Goal: Information Seeking & Learning: Learn about a topic

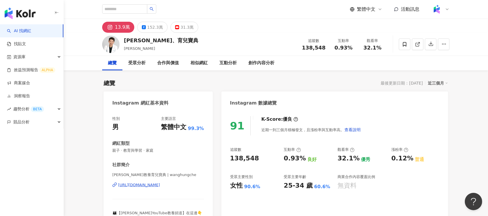
scroll to position [35, 0]
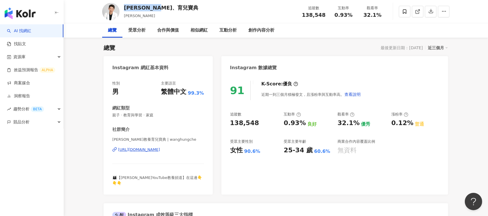
drag, startPoint x: 175, startPoint y: 6, endPoint x: 126, endPoint y: 10, distance: 49.6
click at [126, 10] on div "王宏哲教養、育兒寶典" at bounding box center [161, 7] width 74 height 7
copy div "王宏哲教養、育兒寶典"
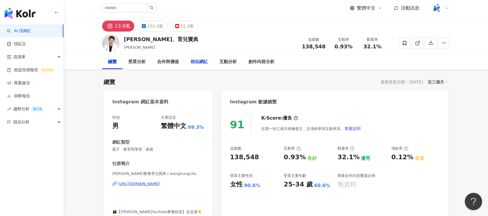
scroll to position [0, 0]
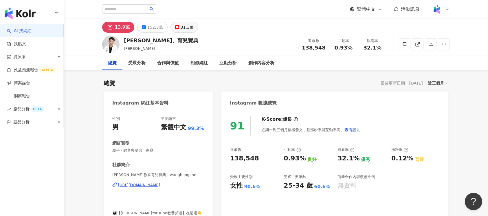
click at [191, 31] on button "31.3萬" at bounding box center [184, 27] width 28 height 11
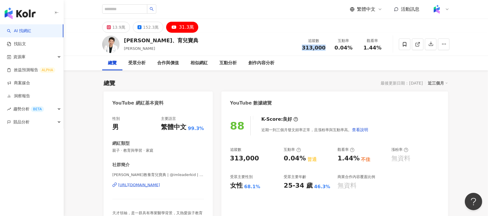
drag, startPoint x: 303, startPoint y: 50, endPoint x: 326, endPoint y: 51, distance: 22.9
click at [326, 51] on div "追蹤數 313,000 互動率 0.04% 觀看率 1.44%" at bounding box center [342, 44] width 89 height 17
copy span "313,000"
click at [110, 27] on icon at bounding box center [109, 27] width 2 height 2
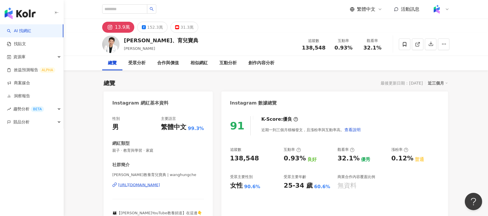
drag, startPoint x: 300, startPoint y: 45, endPoint x: 326, endPoint y: 50, distance: 25.9
click at [326, 50] on div "追蹤數 138,548" at bounding box center [313, 44] width 31 height 12
drag, startPoint x: 338, startPoint y: 49, endPoint x: 354, endPoint y: 48, distance: 16.5
click at [354, 48] on div "0.93%" at bounding box center [344, 48] width 22 height 6
copy span "0.93%"
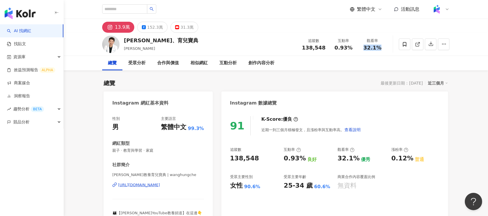
drag, startPoint x: 365, startPoint y: 48, endPoint x: 381, endPoint y: 48, distance: 16.2
click at [381, 48] on div "32.1%" at bounding box center [373, 48] width 22 height 6
copy span "32.1%"
drag, startPoint x: 392, startPoint y: 160, endPoint x: 410, endPoint y: 159, distance: 18.0
click at [410, 159] on div "0.12%" at bounding box center [402, 158] width 22 height 9
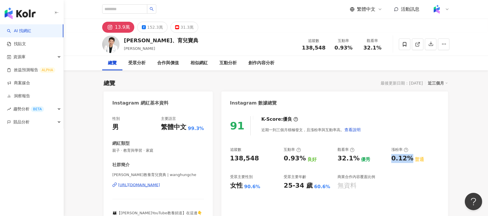
copy div "0.12%"
click at [151, 26] on div "152.3萬" at bounding box center [155, 27] width 16 height 8
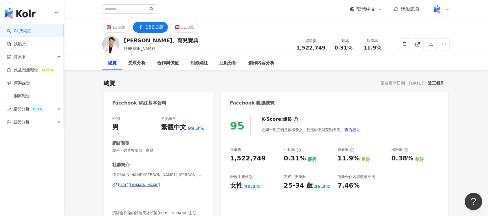
drag, startPoint x: 330, startPoint y: 49, endPoint x: 304, endPoint y: 49, distance: 26.6
click at [304, 49] on div "追蹤數 1,522,749" at bounding box center [311, 44] width 36 height 12
click at [302, 48] on span "1,522,749" at bounding box center [310, 48] width 29 height 6
drag, startPoint x: 294, startPoint y: 49, endPoint x: 328, endPoint y: 49, distance: 33.6
click at [328, 49] on div "王宏哲教養、育兒寶典 王宏哲 追蹤數 1,522,749 互動率 0.31% 觀看率 11.9%" at bounding box center [276, 44] width 370 height 23
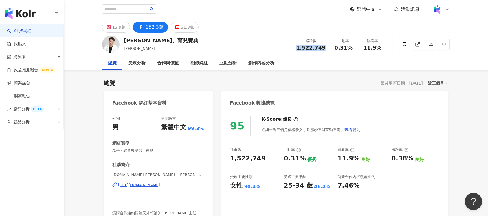
copy span "1,522,749"
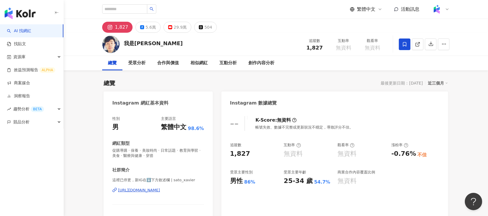
click at [160, 190] on div "[URL][DOMAIN_NAME]" at bounding box center [139, 190] width 42 height 5
drag, startPoint x: 308, startPoint y: 48, endPoint x: 322, endPoint y: 47, distance: 14.5
click at [322, 47] on div "1,827" at bounding box center [315, 48] width 22 height 6
copy span "1,827"
drag, startPoint x: 389, startPoint y: 154, endPoint x: 412, endPoint y: 154, distance: 23.2
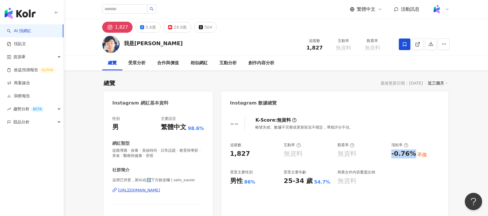
click at [412, 154] on div "追蹤數 1,827 互動率 無資料 觀看率 無資料 漲粉率 -0.76% 不佳 受眾主要性別 男性 86% 受眾主要年齡 25-34 歲 54.7% 商業合作…" at bounding box center [334, 163] width 209 height 43
copy div "-0.76%"
click at [157, 31] on button "5.6萬" at bounding box center [147, 27] width 25 height 11
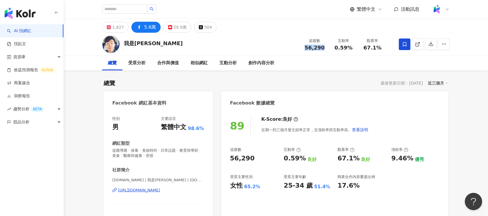
drag, startPoint x: 329, startPoint y: 48, endPoint x: 321, endPoint y: 49, distance: 8.4
click at [323, 49] on div "56,290" at bounding box center [315, 48] width 22 height 6
drag, startPoint x: 335, startPoint y: 47, endPoint x: 352, endPoint y: 47, distance: 16.8
click at [352, 47] on div "0.59%" at bounding box center [344, 48] width 22 height 6
copy span "0.59%"
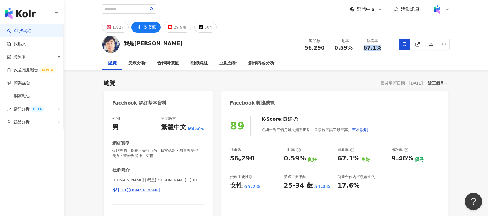
drag, startPoint x: 364, startPoint y: 47, endPoint x: 383, endPoint y: 47, distance: 18.8
click at [383, 47] on div "67.1%" at bounding box center [373, 48] width 22 height 6
copy span "67.1%"
drag, startPoint x: 393, startPoint y: 159, endPoint x: 410, endPoint y: 158, distance: 17.4
click at [410, 158] on div "9.46%" at bounding box center [402, 158] width 22 height 9
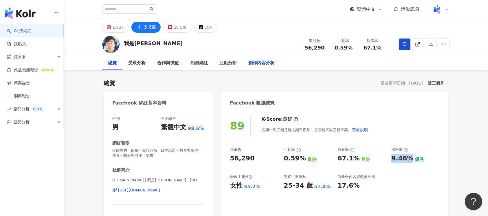
copy div "9.46%"
click at [115, 25] on div "1,827" at bounding box center [118, 27] width 12 height 8
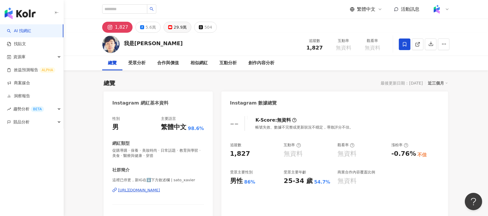
click at [179, 26] on div "29.9萬" at bounding box center [180, 27] width 13 height 8
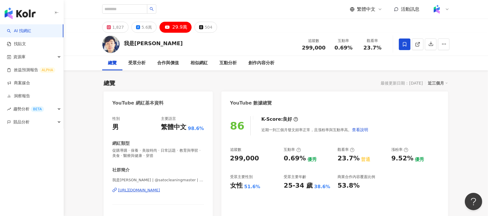
click at [160, 189] on div "[URL][DOMAIN_NAME]" at bounding box center [139, 190] width 42 height 5
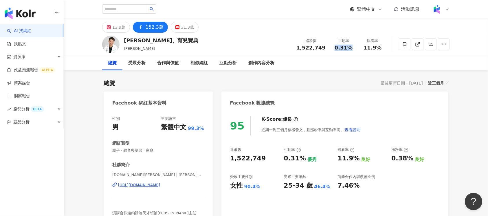
drag, startPoint x: 335, startPoint y: 47, endPoint x: 357, endPoint y: 52, distance: 22.5
click at [357, 52] on div "追蹤數 1,522,749 互動率 0.31% 觀看率 11.9%" at bounding box center [340, 44] width 94 height 17
copy span "0.31%"
drag, startPoint x: 365, startPoint y: 46, endPoint x: 384, endPoint y: 47, distance: 18.9
click at [384, 47] on div "觀看率 11.9%" at bounding box center [372, 44] width 29 height 12
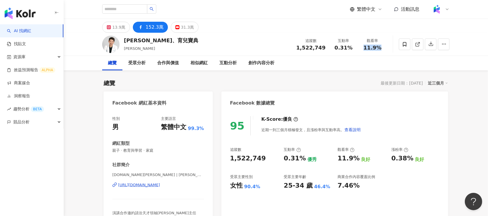
copy span "11.9%"
drag, startPoint x: 391, startPoint y: 159, endPoint x: 410, endPoint y: 159, distance: 18.8
click at [410, 159] on div "0.38%" at bounding box center [402, 158] width 22 height 9
copy div "0.38%"
click at [185, 24] on div "31.3萬" at bounding box center [187, 27] width 13 height 8
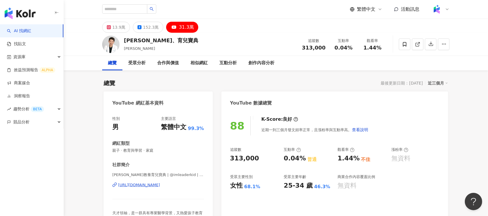
click at [160, 184] on div "https://www.youtube.com/channel/UCtaf9TkknjodxYJoo-Hk-bg" at bounding box center [139, 184] width 42 height 5
